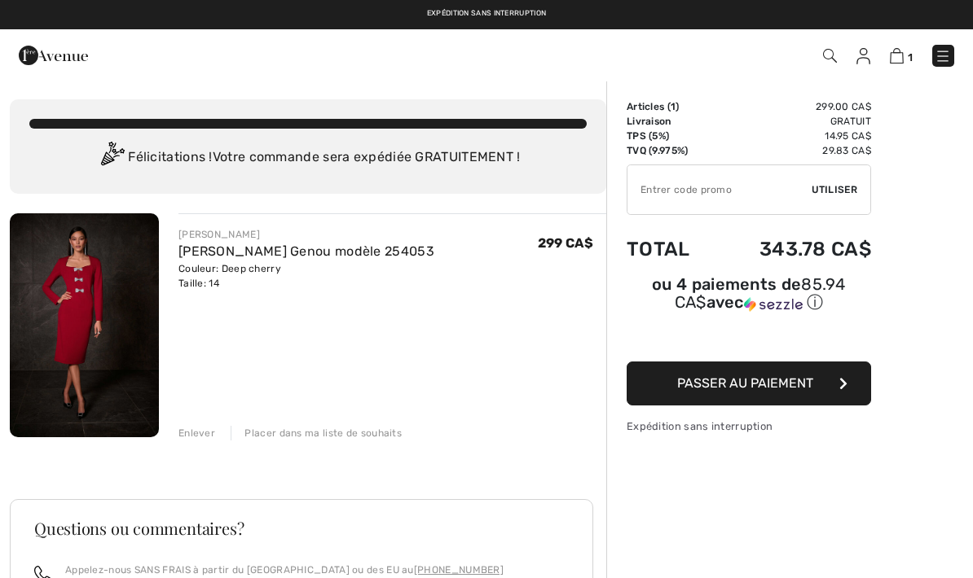
click at [769, 406] on button "Passer au paiement" at bounding box center [748, 384] width 244 height 44
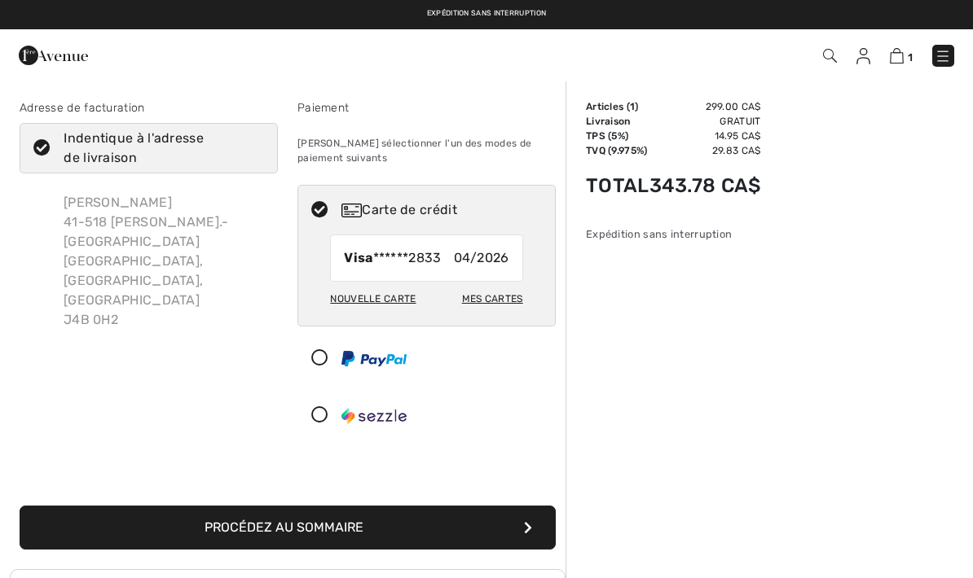
checkbox input "true"
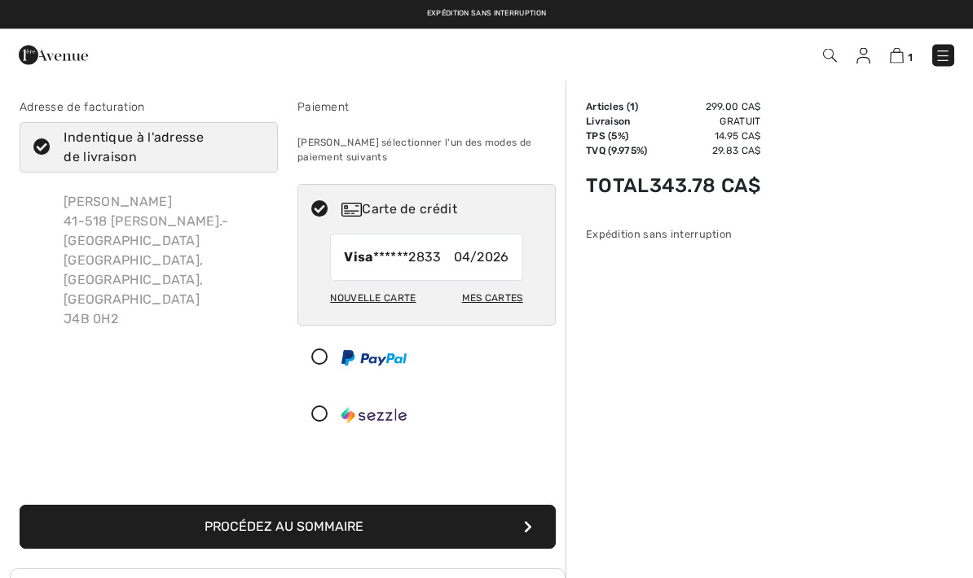
scroll to position [1, 0]
click at [42, 152] on icon at bounding box center [41, 147] width 43 height 17
click at [253, 152] on input "Indentique à l'adresse de livraison" at bounding box center [258, 147] width 11 height 49
checkbox input "false"
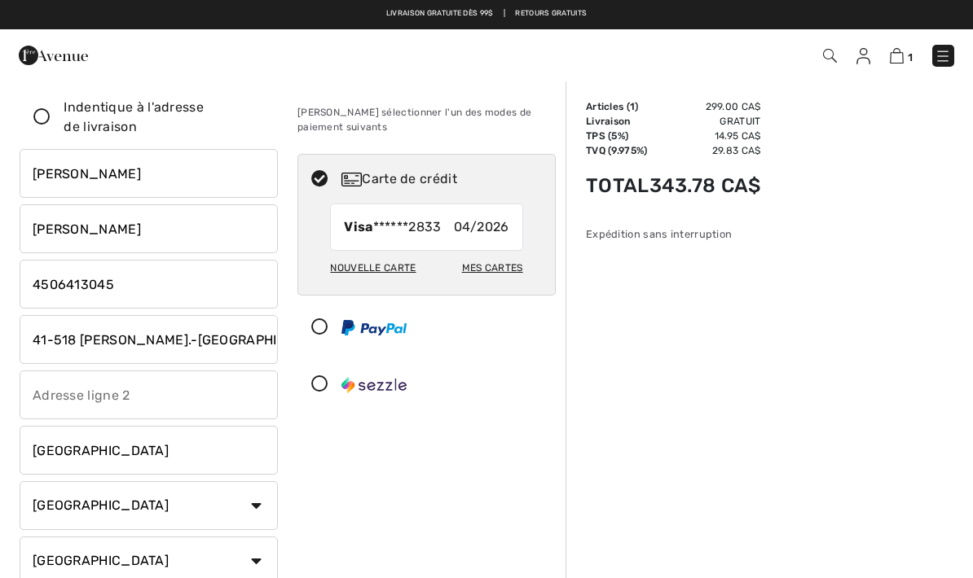
scroll to position [0, 0]
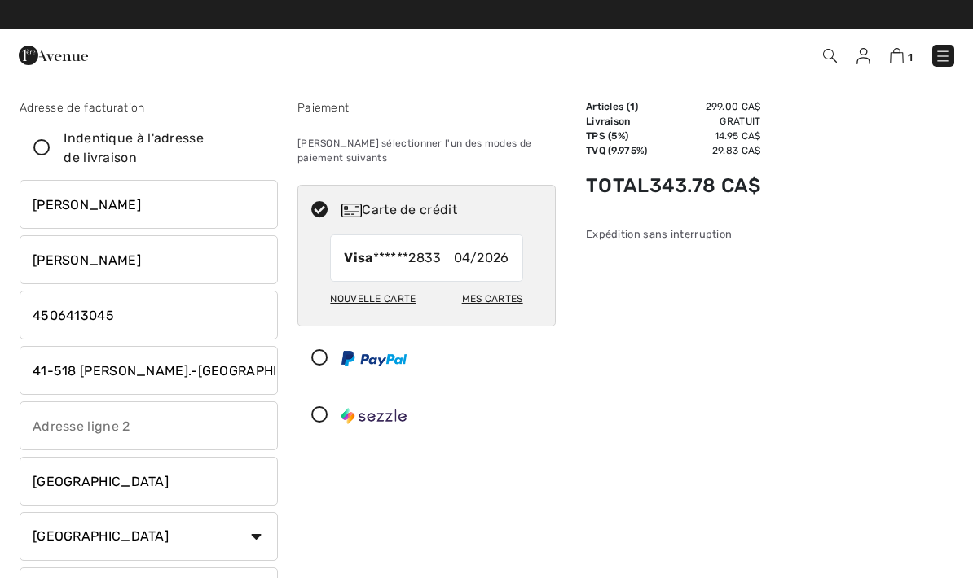
click at [157, 311] on input "phone" at bounding box center [149, 315] width 258 height 49
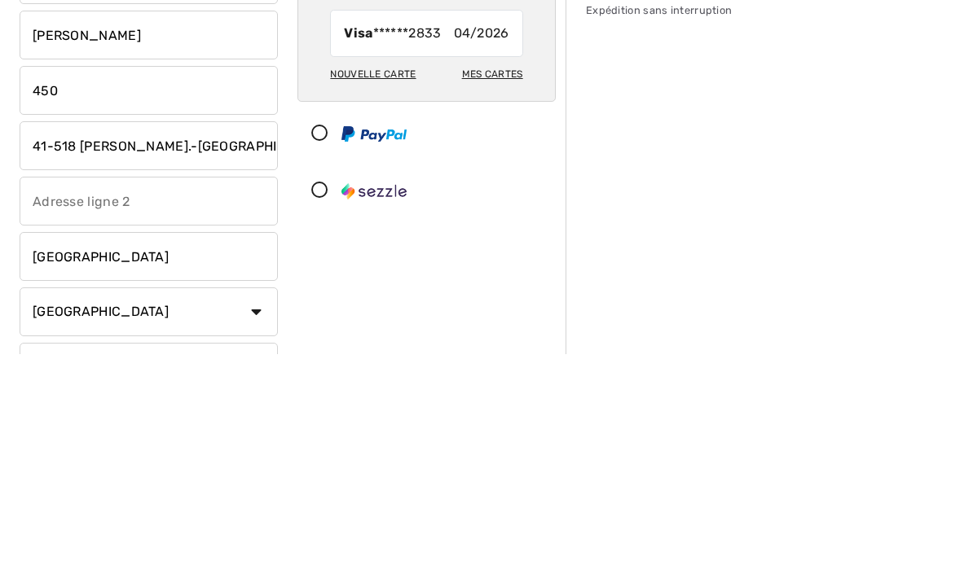
type input "4508573045"
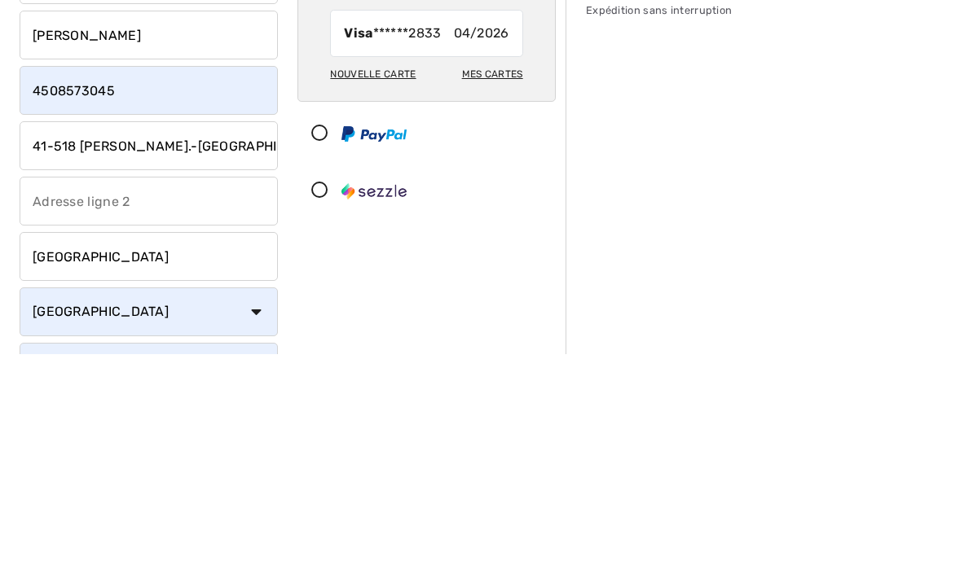
scroll to position [225, 0]
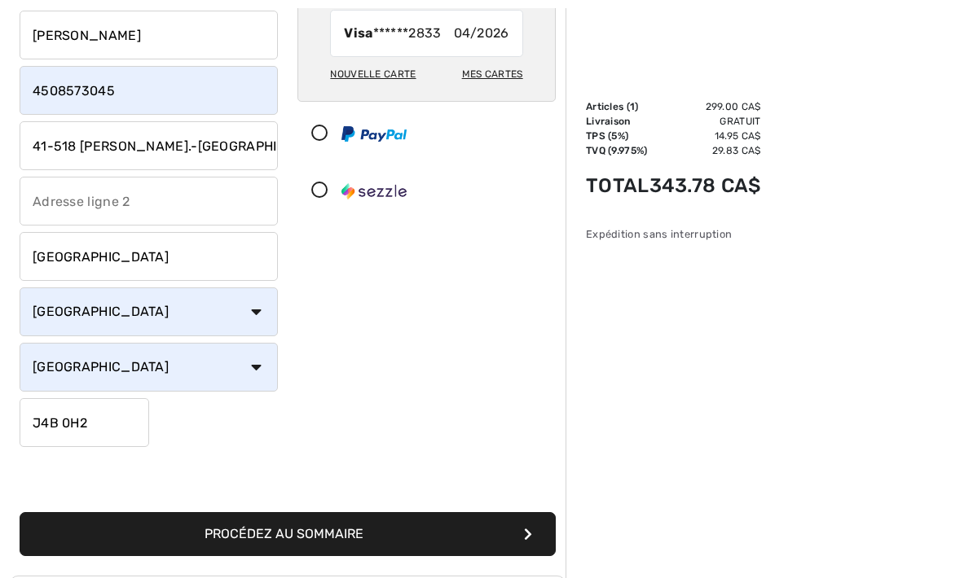
click at [234, 152] on input "41-518 François-V.-Malhiot" at bounding box center [149, 145] width 258 height 49
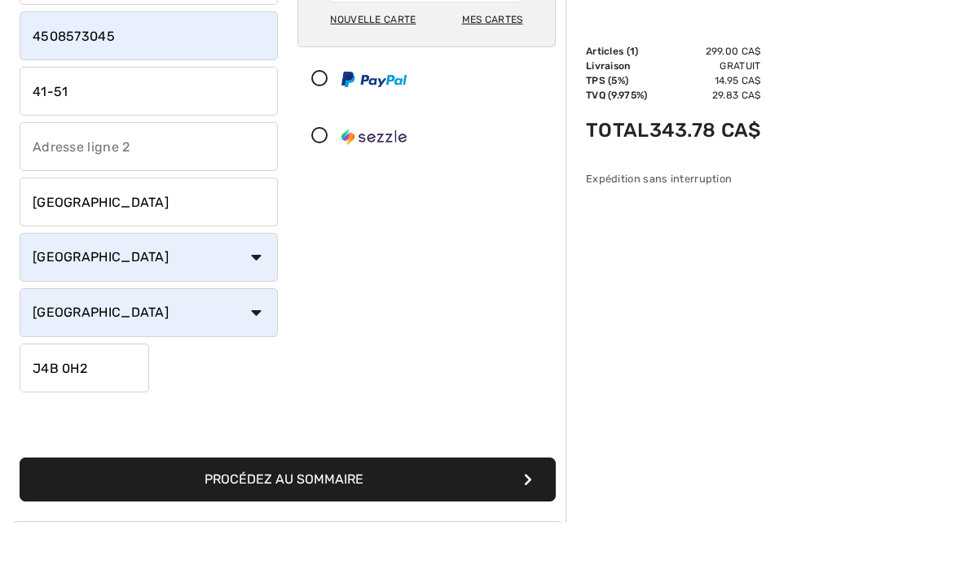
type input "41-"
type input "560 Rue De Bienville"
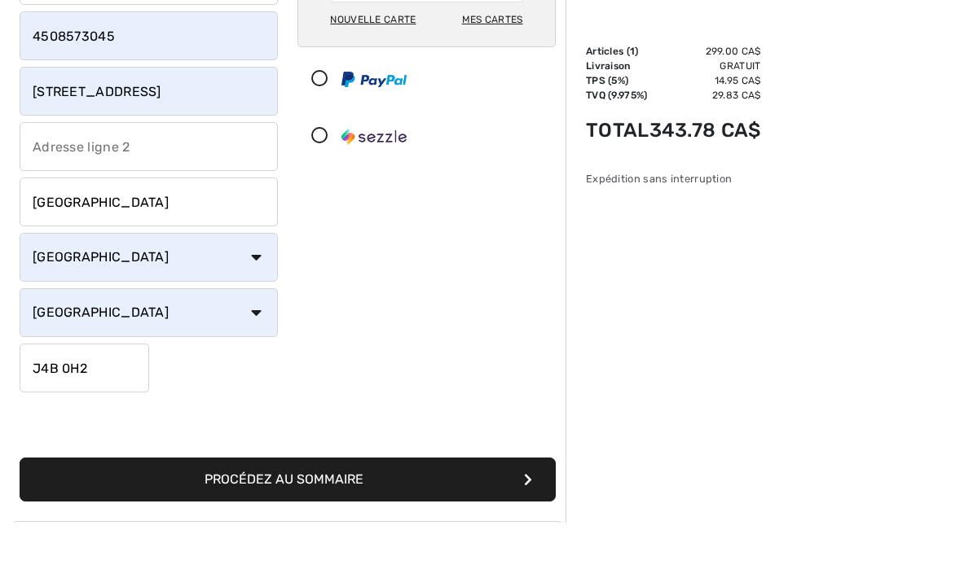
scroll to position [280, 0]
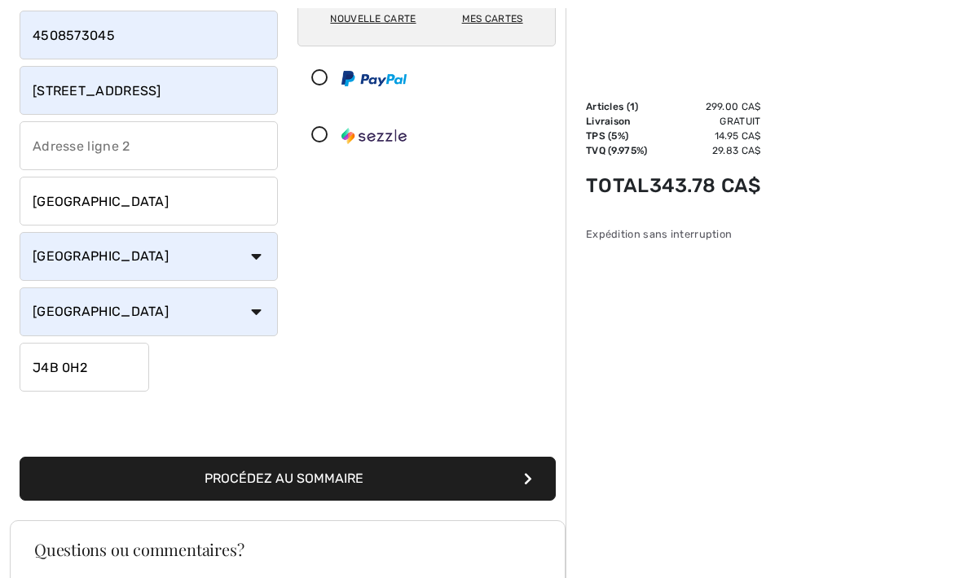
click at [128, 362] on input "J4B 0H2" at bounding box center [85, 367] width 130 height 49
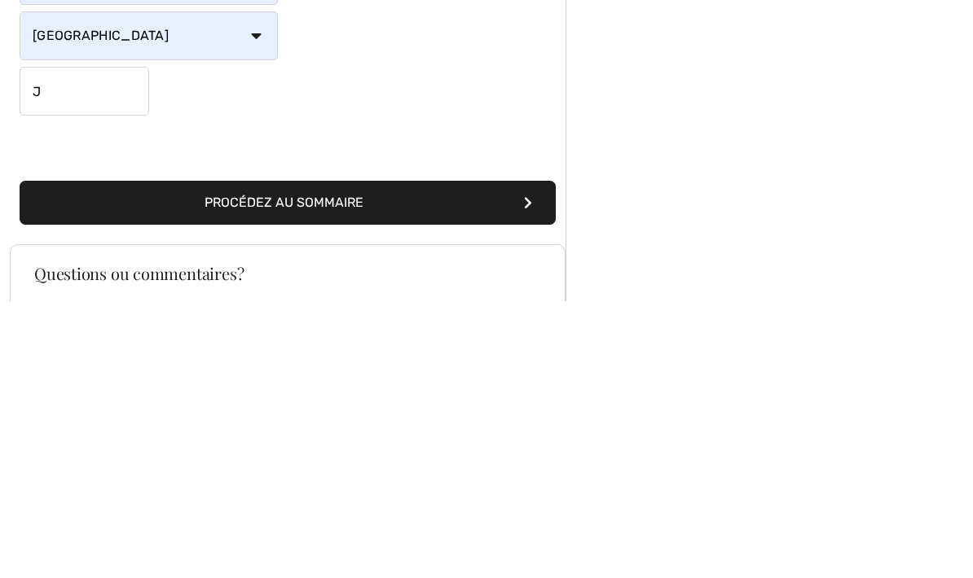
type input "J4B2Z4"
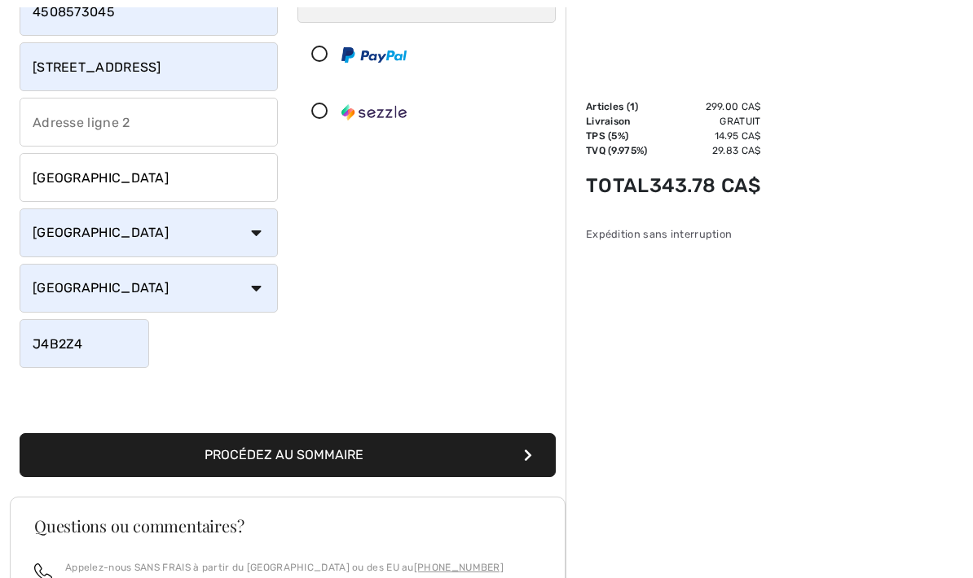
scroll to position [304, 0]
click at [346, 449] on button "Procédez au sommaire" at bounding box center [288, 455] width 536 height 44
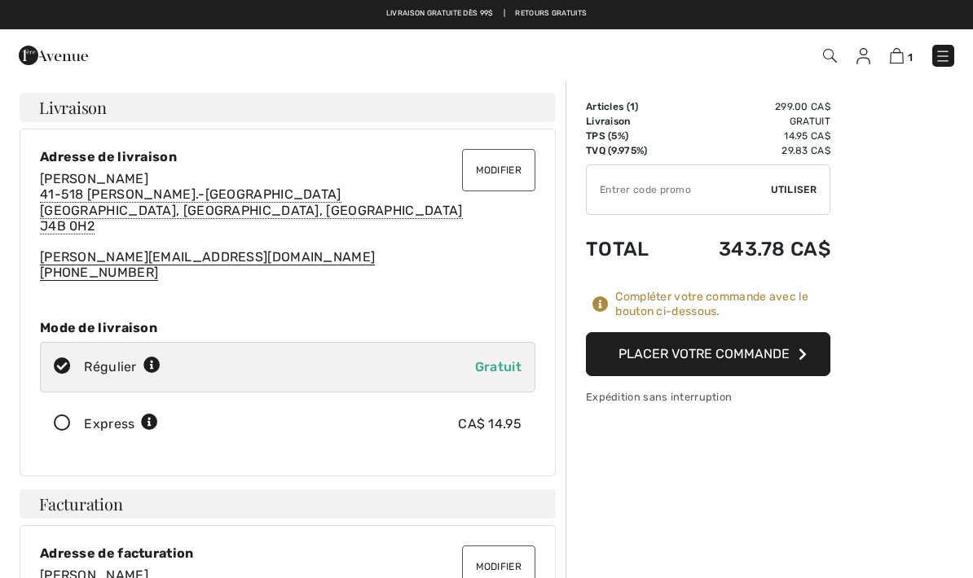
click at [501, 179] on button "Modifier" at bounding box center [498, 170] width 73 height 42
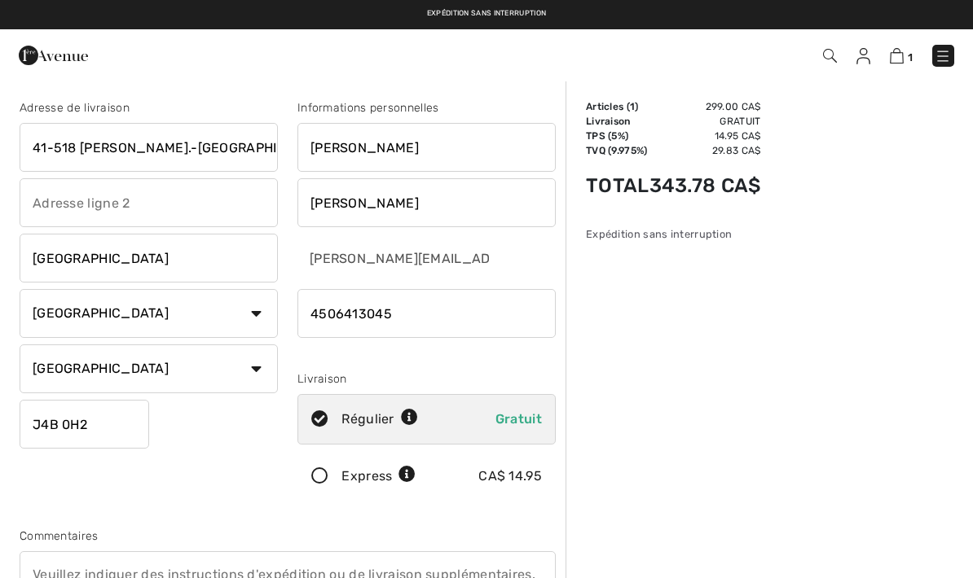
click at [231, 145] on input "41-518 François-V.-Malhiot" at bounding box center [149, 147] width 258 height 49
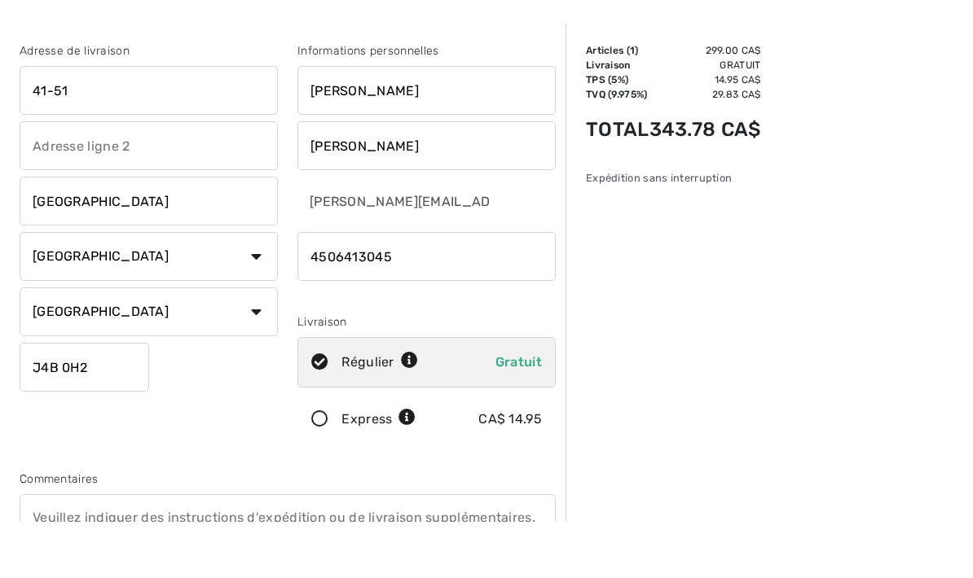
type input "41-"
type input "[STREET_ADDRESS]"
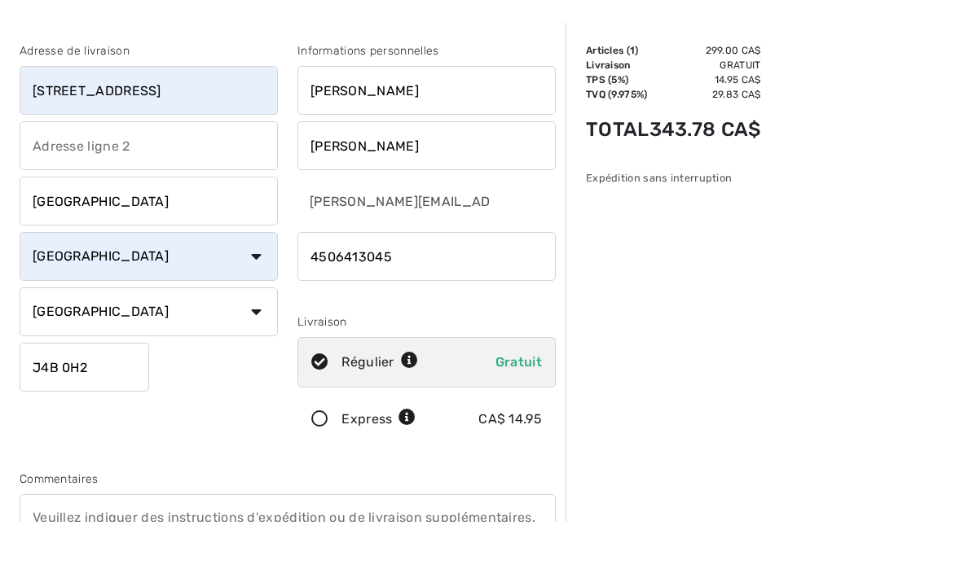
scroll to position [57, 0]
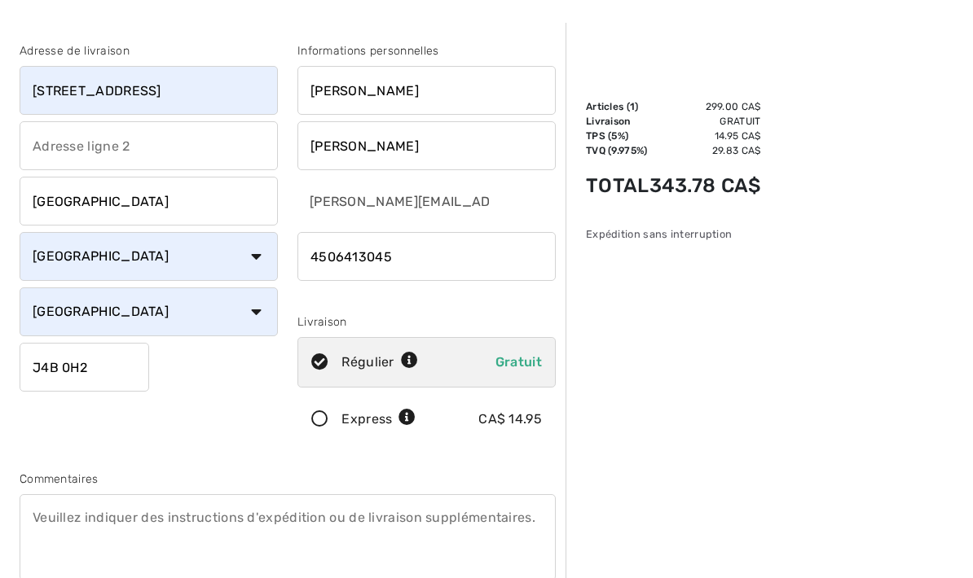
click at [134, 371] on input "J4B 0H2" at bounding box center [85, 367] width 130 height 49
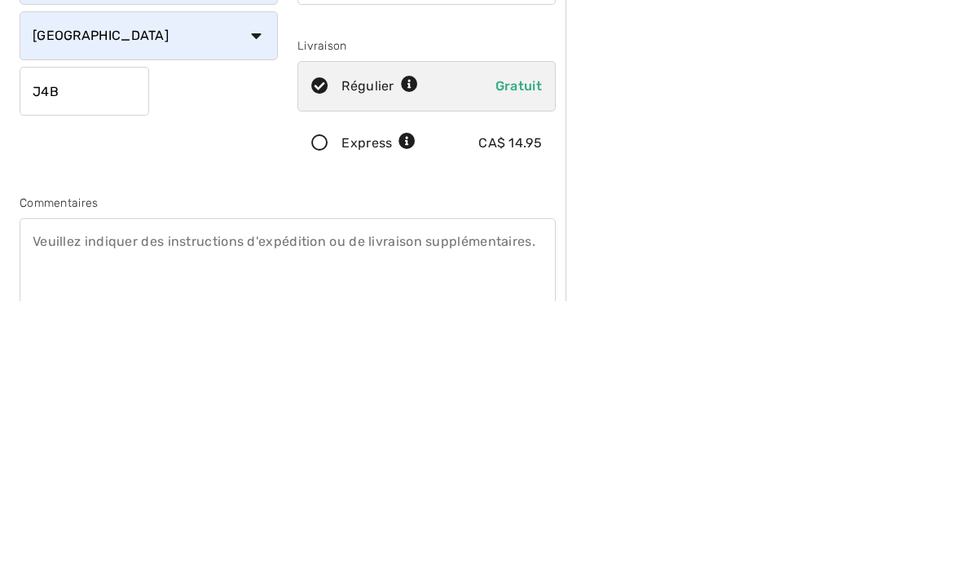
type input "J4B2Z4"
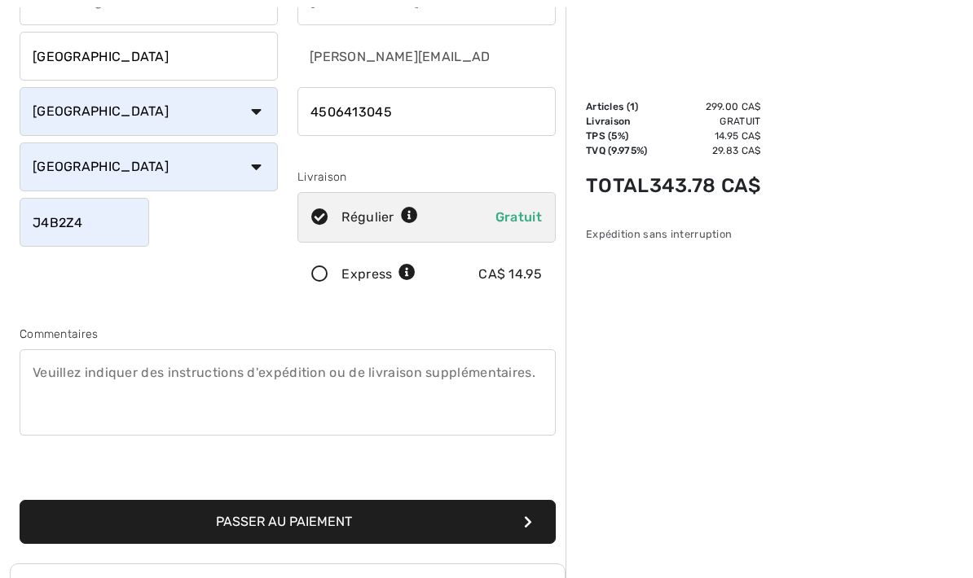
scroll to position [203, 0]
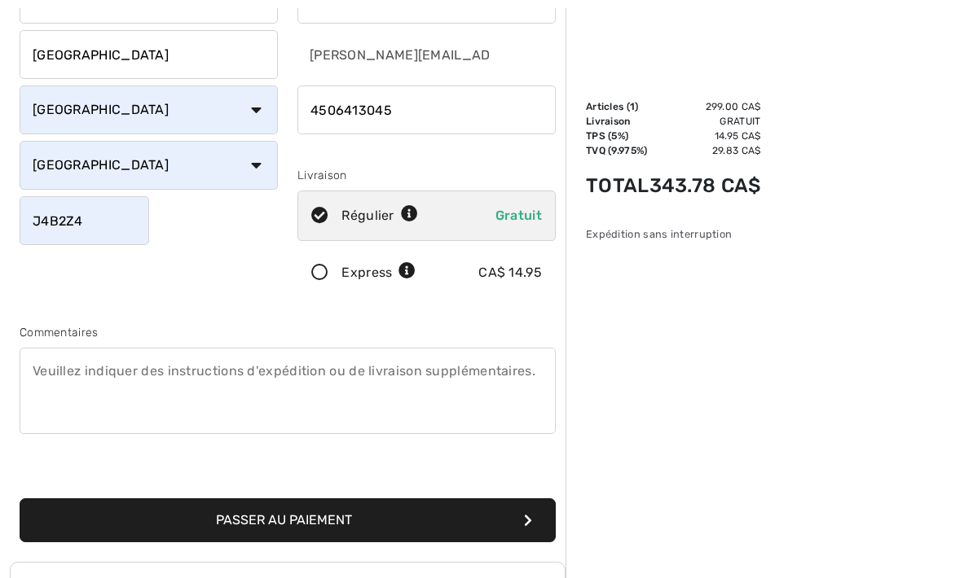
click at [55, 369] on textarea at bounding box center [288, 391] width 536 height 86
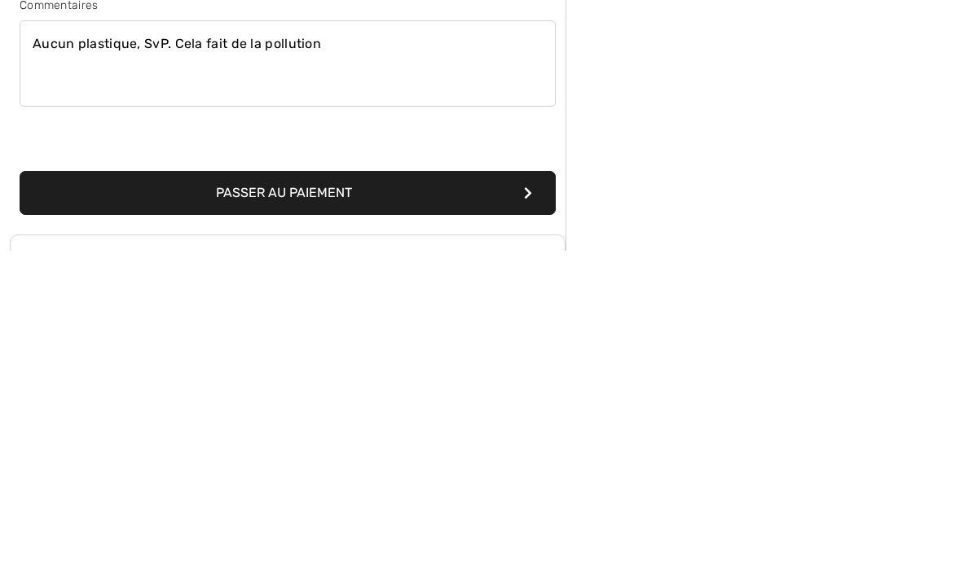
type textarea "Aucun plastique, SvP. Cela fait de la pollution"
click at [364, 499] on button "Passer au paiement" at bounding box center [288, 521] width 536 height 44
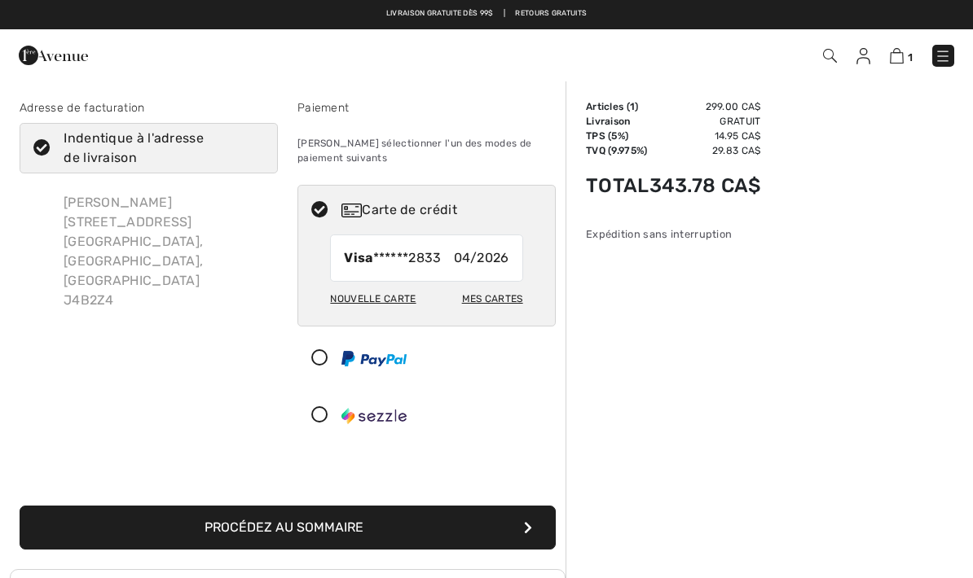
click at [366, 525] on button "Procédez au sommaire" at bounding box center [288, 528] width 536 height 44
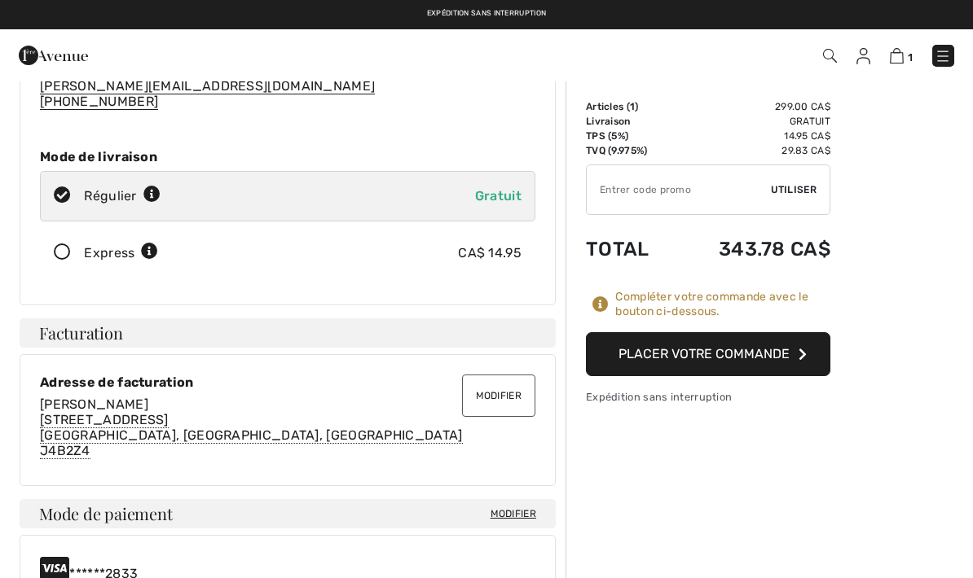
scroll to position [170, 0]
click at [675, 354] on button "Placer votre commande" at bounding box center [708, 354] width 244 height 44
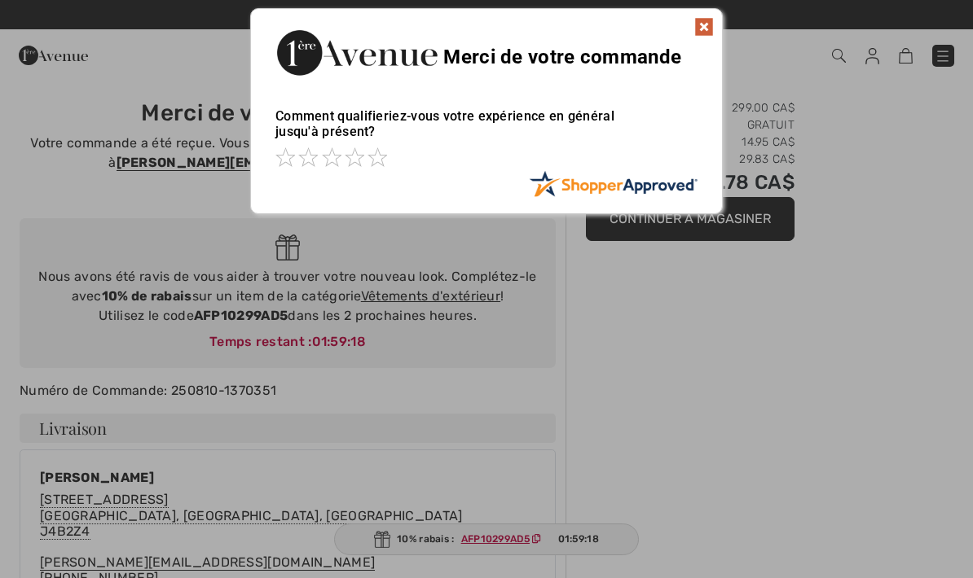
click at [704, 26] on img at bounding box center [704, 27] width 20 height 20
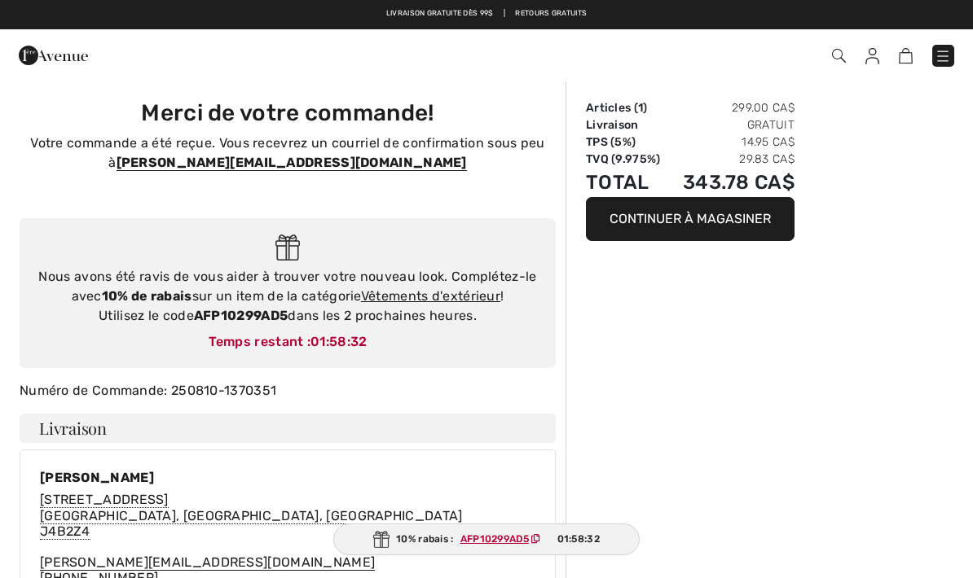
click at [427, 294] on link "Vêtements d'extérieur" at bounding box center [430, 295] width 139 height 15
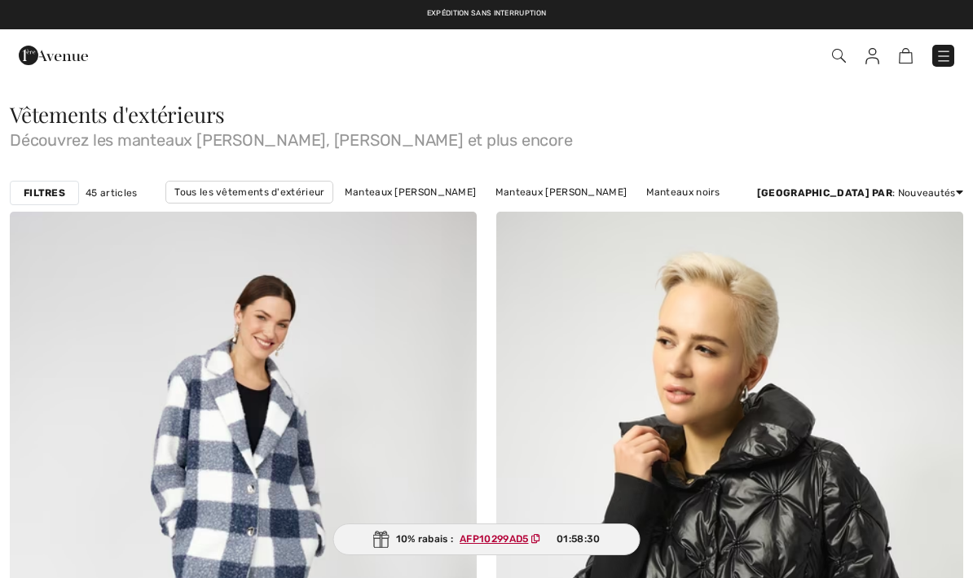
checkbox input "true"
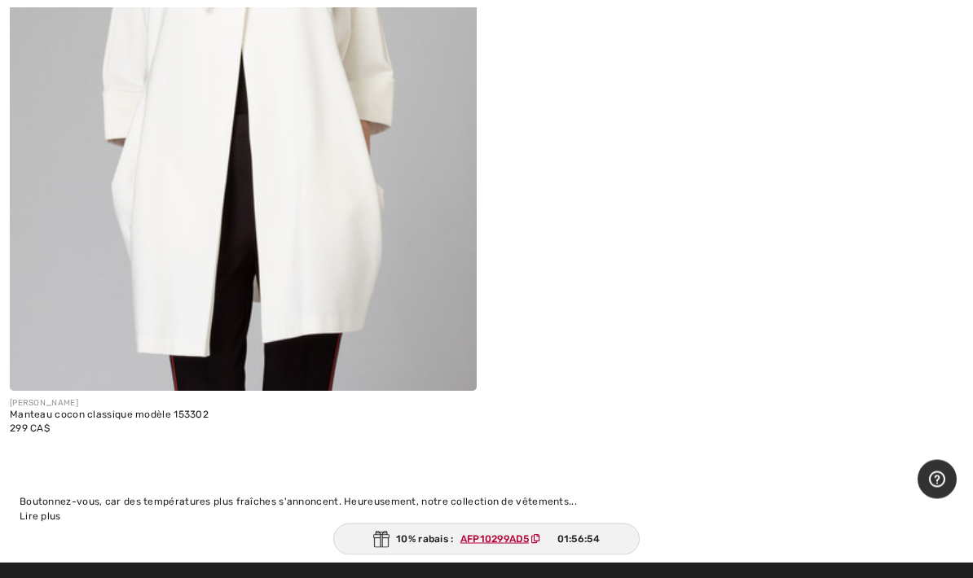
scroll to position [18078, 0]
